Goal: Task Accomplishment & Management: Use online tool/utility

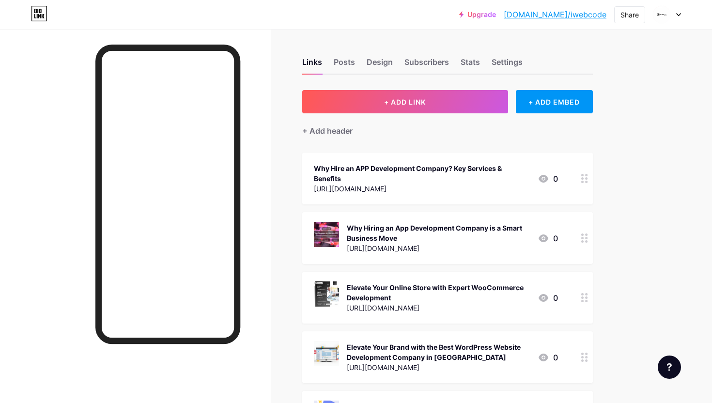
click at [42, 16] on icon at bounding box center [43, 16] width 3 height 4
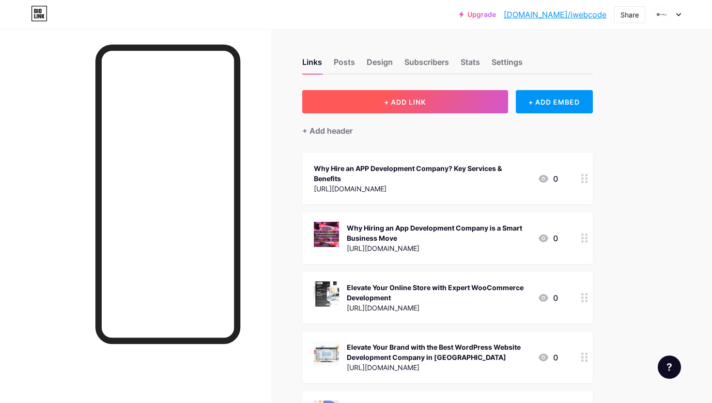
click at [381, 102] on button "+ ADD LINK" at bounding box center [405, 101] width 206 height 23
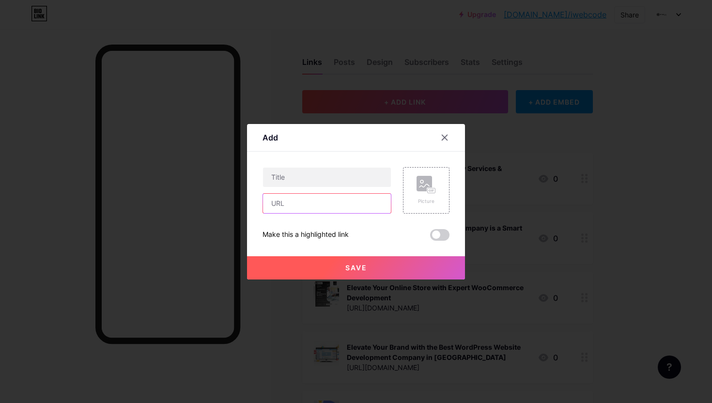
click at [332, 210] on input "text" at bounding box center [327, 203] width 128 height 19
paste input "[URL][DOMAIN_NAME]"
type input "[URL][DOMAIN_NAME]"
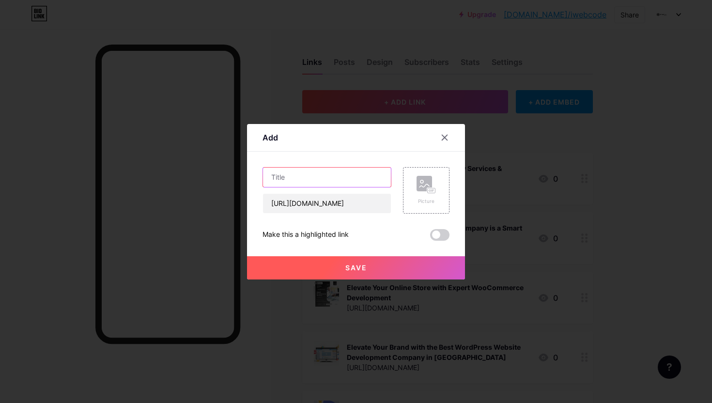
click at [297, 180] on input "text" at bounding box center [327, 177] width 128 height 19
paste input "Top E-Commerce Development Company for WooCommerce Website Services"
type input "Top E-Commerce Development Company for WooCommerce Website Services"
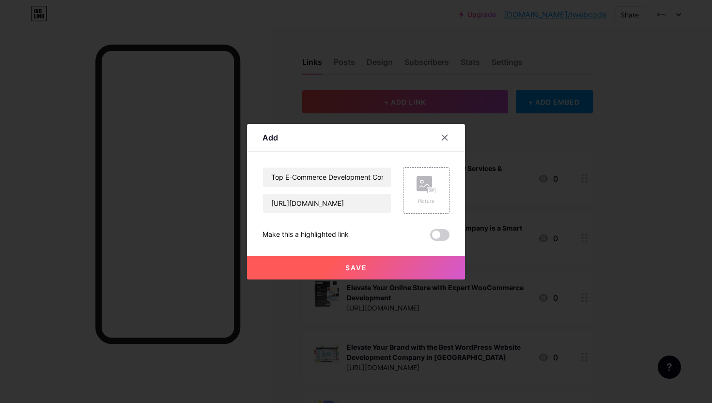
click at [350, 268] on span "Save" at bounding box center [357, 268] width 22 height 8
